Goal: Transaction & Acquisition: Book appointment/travel/reservation

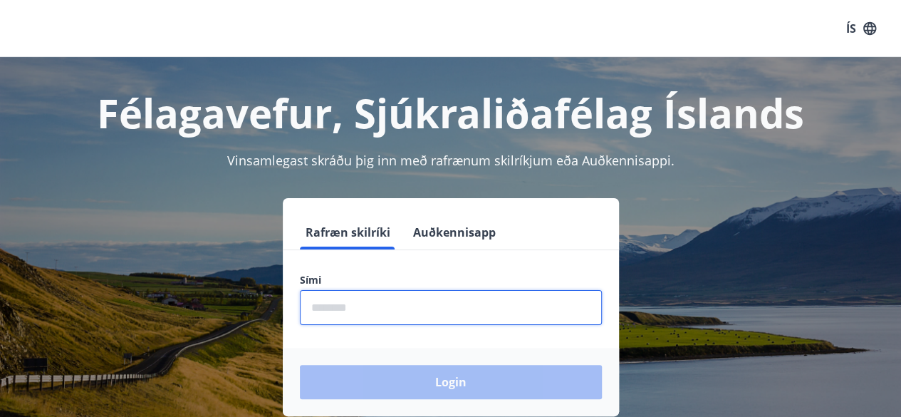
click at [458, 313] on input "phone" at bounding box center [451, 307] width 302 height 35
type input "********"
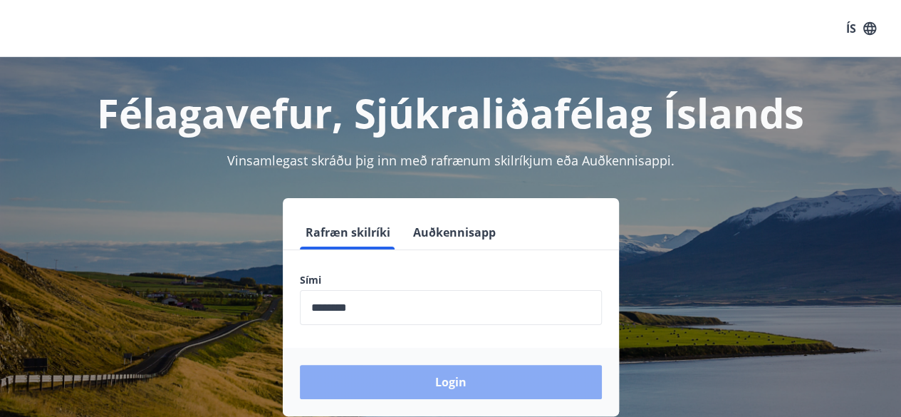
click at [413, 388] on button "Login" at bounding box center [451, 382] width 302 height 34
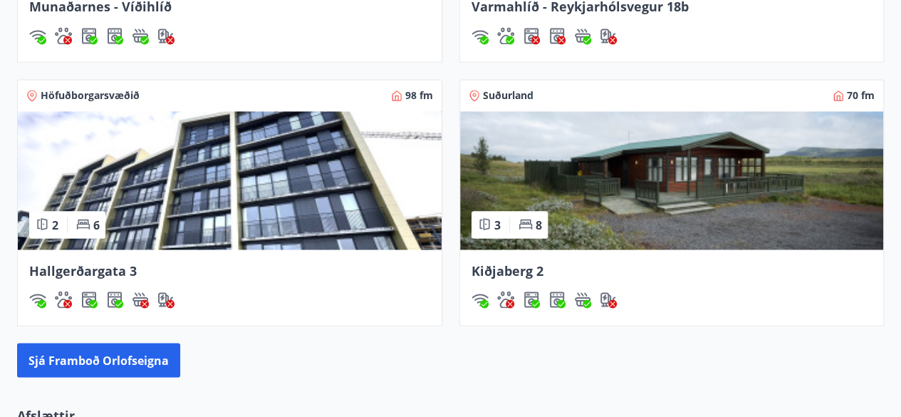
scroll to position [1150, 0]
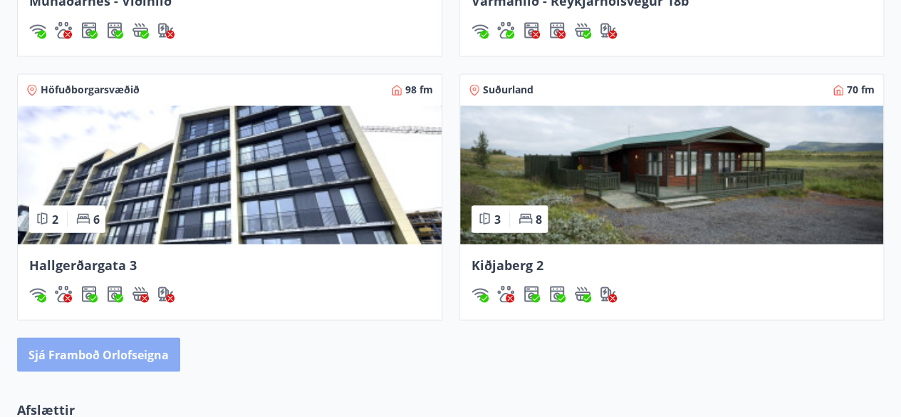
click at [152, 348] on button "Sjá framboð orlofseigna" at bounding box center [98, 354] width 163 height 34
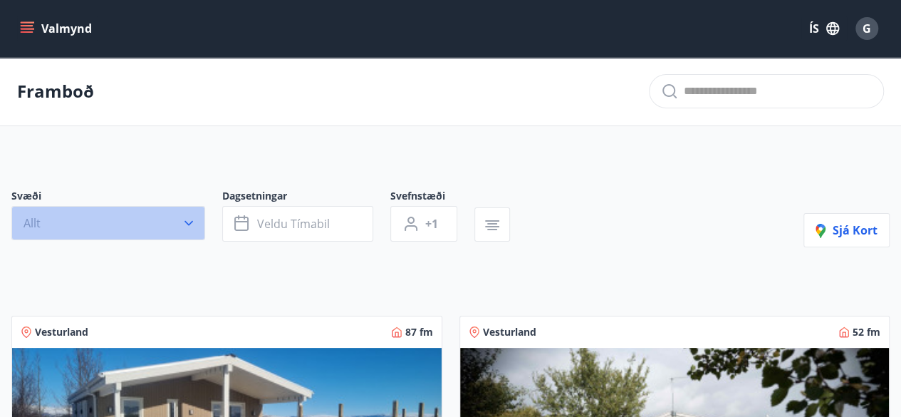
click at [183, 227] on icon "button" at bounding box center [189, 223] width 14 height 14
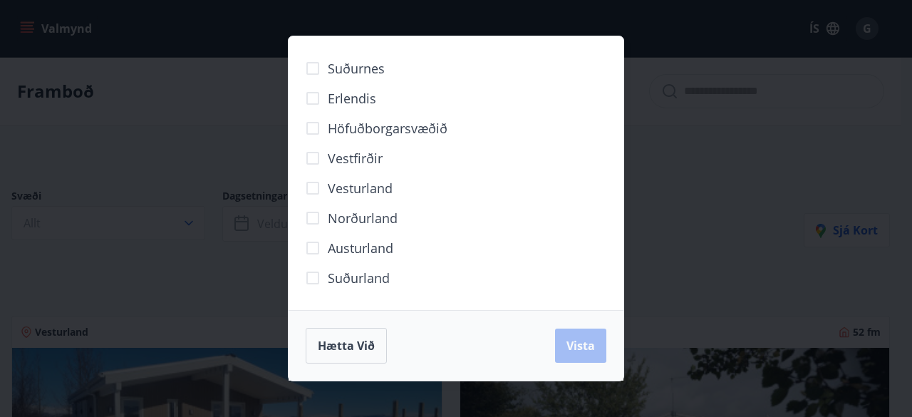
drag, startPoint x: 183, startPoint y: 227, endPoint x: 698, endPoint y: 145, distance: 521.6
click at [698, 145] on div "Suðurnes Erlendis Höfuðborgarsvæðið Vestfirðir Vesturland Norðurland Austurland…" at bounding box center [456, 208] width 912 height 417
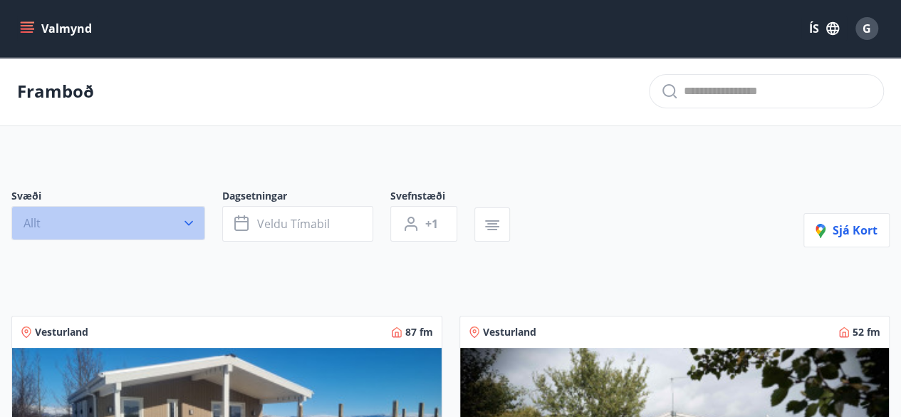
click at [190, 219] on icon "button" at bounding box center [189, 223] width 14 height 14
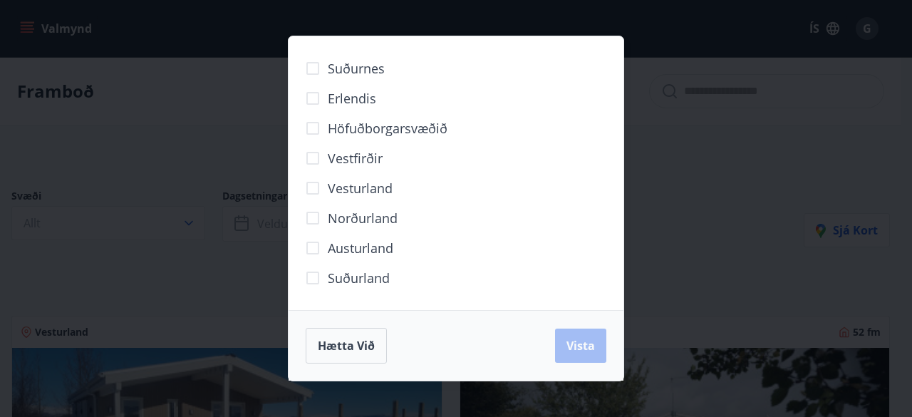
click at [360, 281] on span "Suðurland" at bounding box center [359, 278] width 62 height 19
click at [571, 346] on span "Vista" at bounding box center [581, 346] width 29 height 16
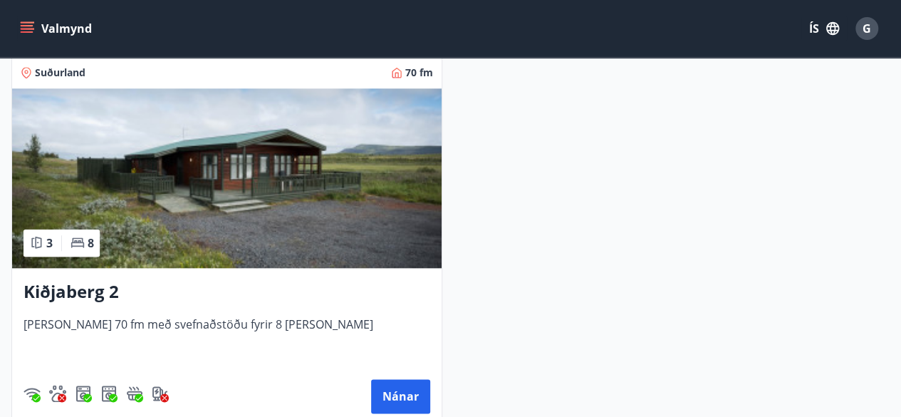
scroll to position [701, 0]
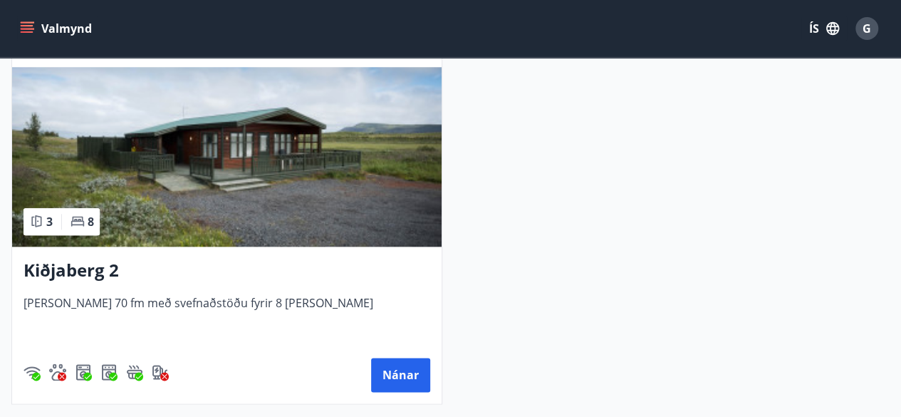
click at [380, 202] on img at bounding box center [227, 157] width 430 height 180
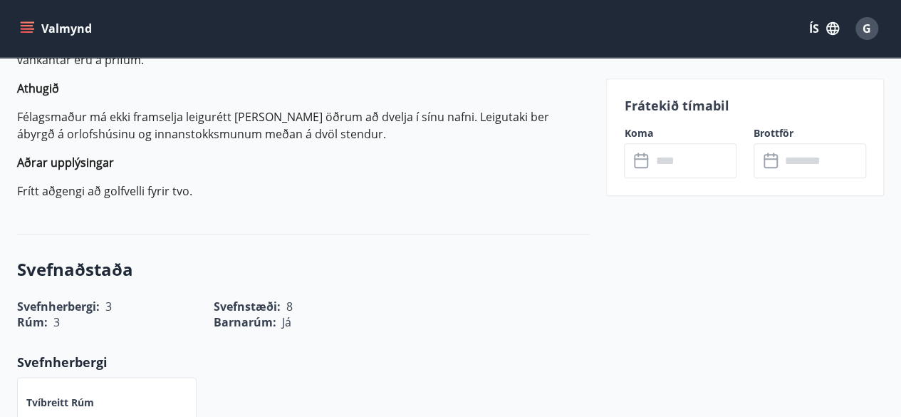
scroll to position [713, 0]
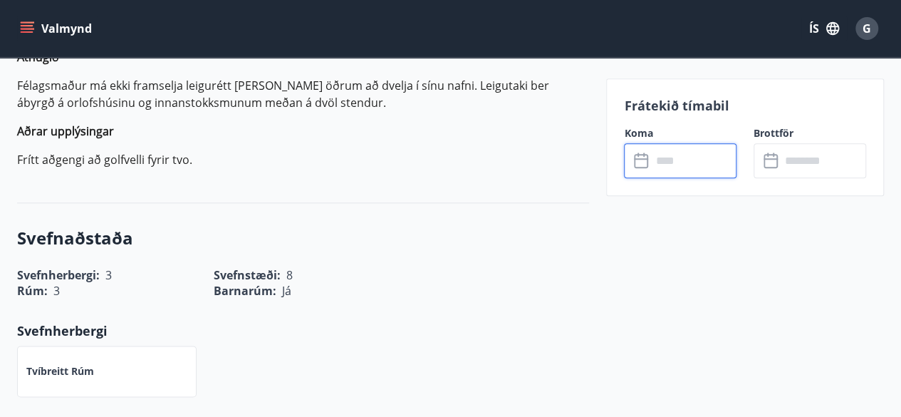
click at [663, 166] on input "text" at bounding box center [694, 160] width 86 height 35
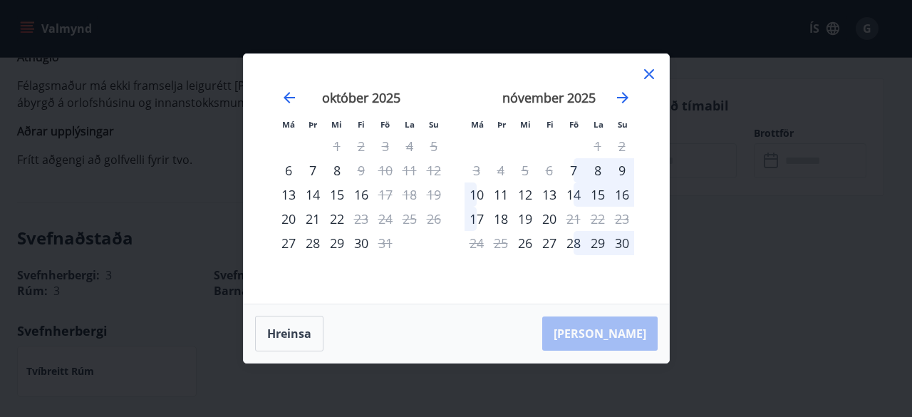
click at [574, 193] on div "14" at bounding box center [574, 194] width 24 height 24
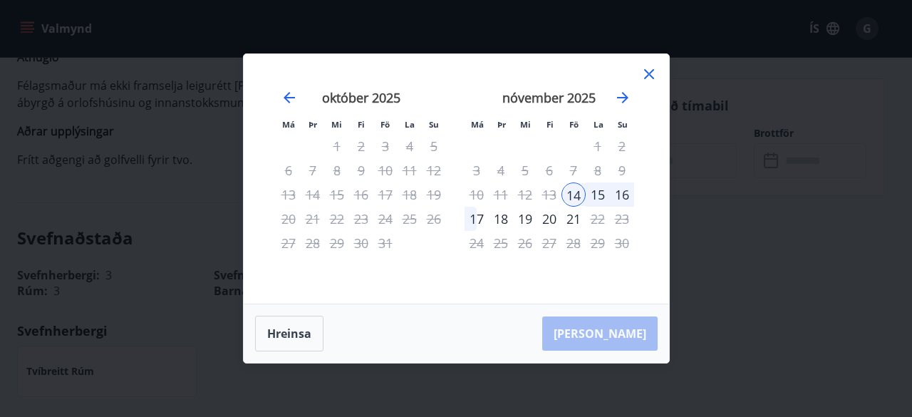
click at [480, 216] on div "17" at bounding box center [477, 219] width 24 height 24
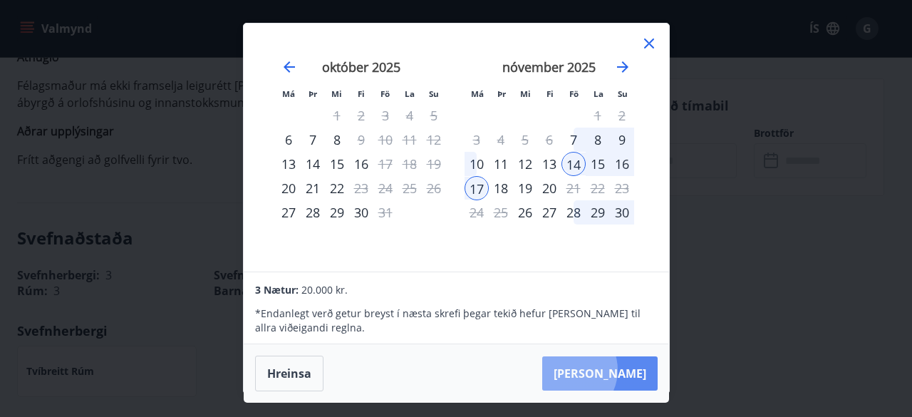
click at [610, 369] on button "Taka Frá" at bounding box center [599, 373] width 115 height 34
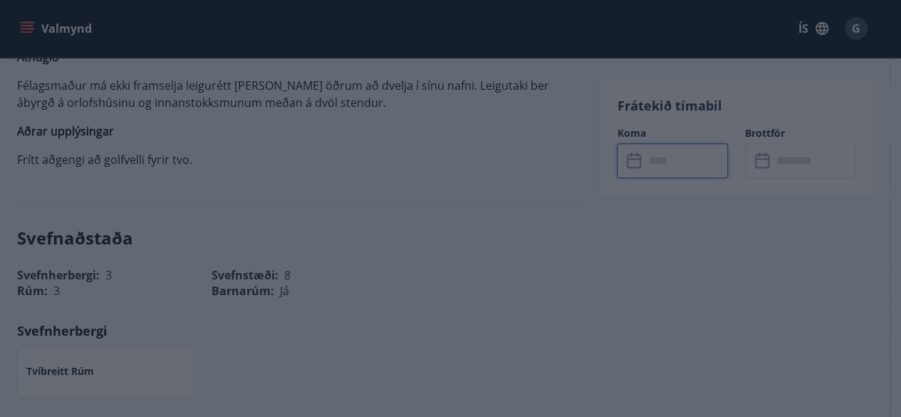
type input "******"
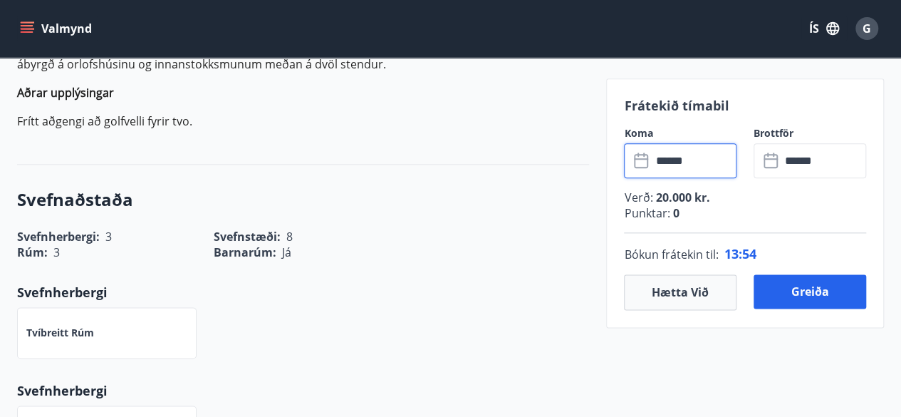
scroll to position [784, 0]
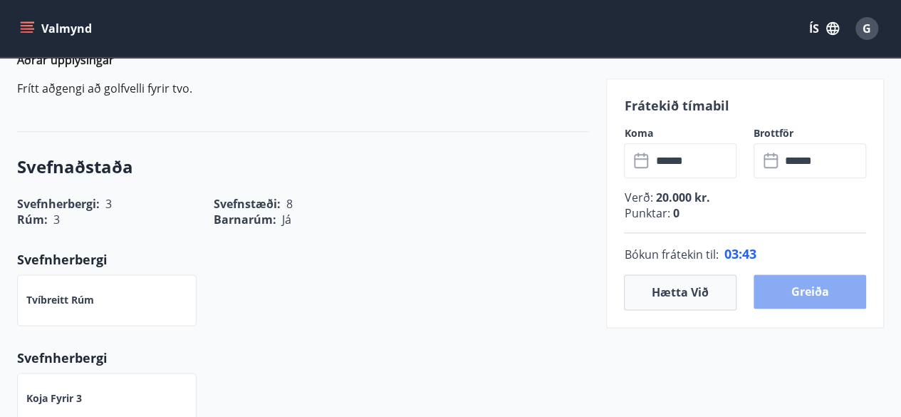
click at [772, 283] on button "Greiða" at bounding box center [810, 291] width 113 height 34
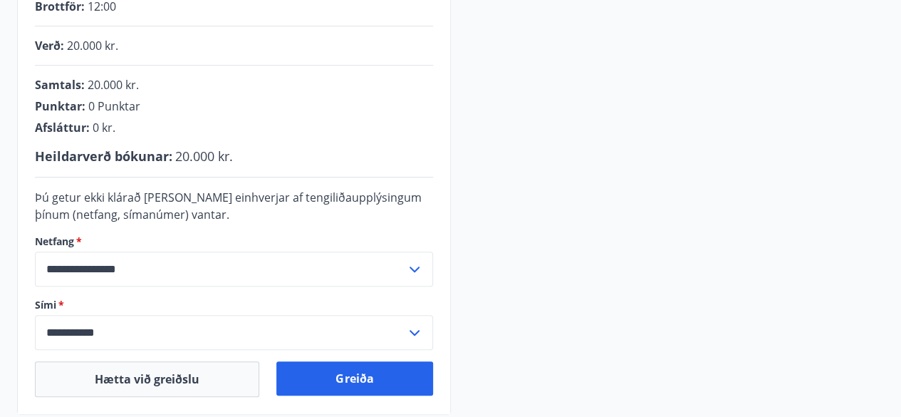
scroll to position [505, 0]
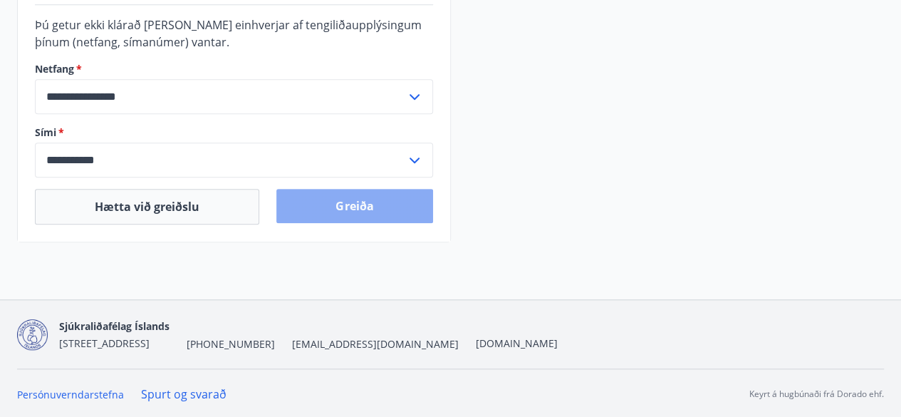
click at [379, 206] on button "Greiða" at bounding box center [355, 206] width 156 height 34
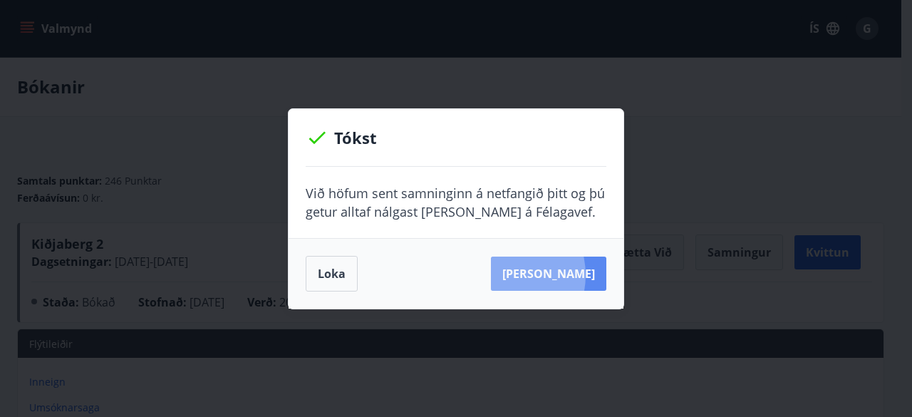
click at [522, 274] on button "[PERSON_NAME]" at bounding box center [548, 274] width 115 height 34
